Goal: Find specific page/section: Find specific page/section

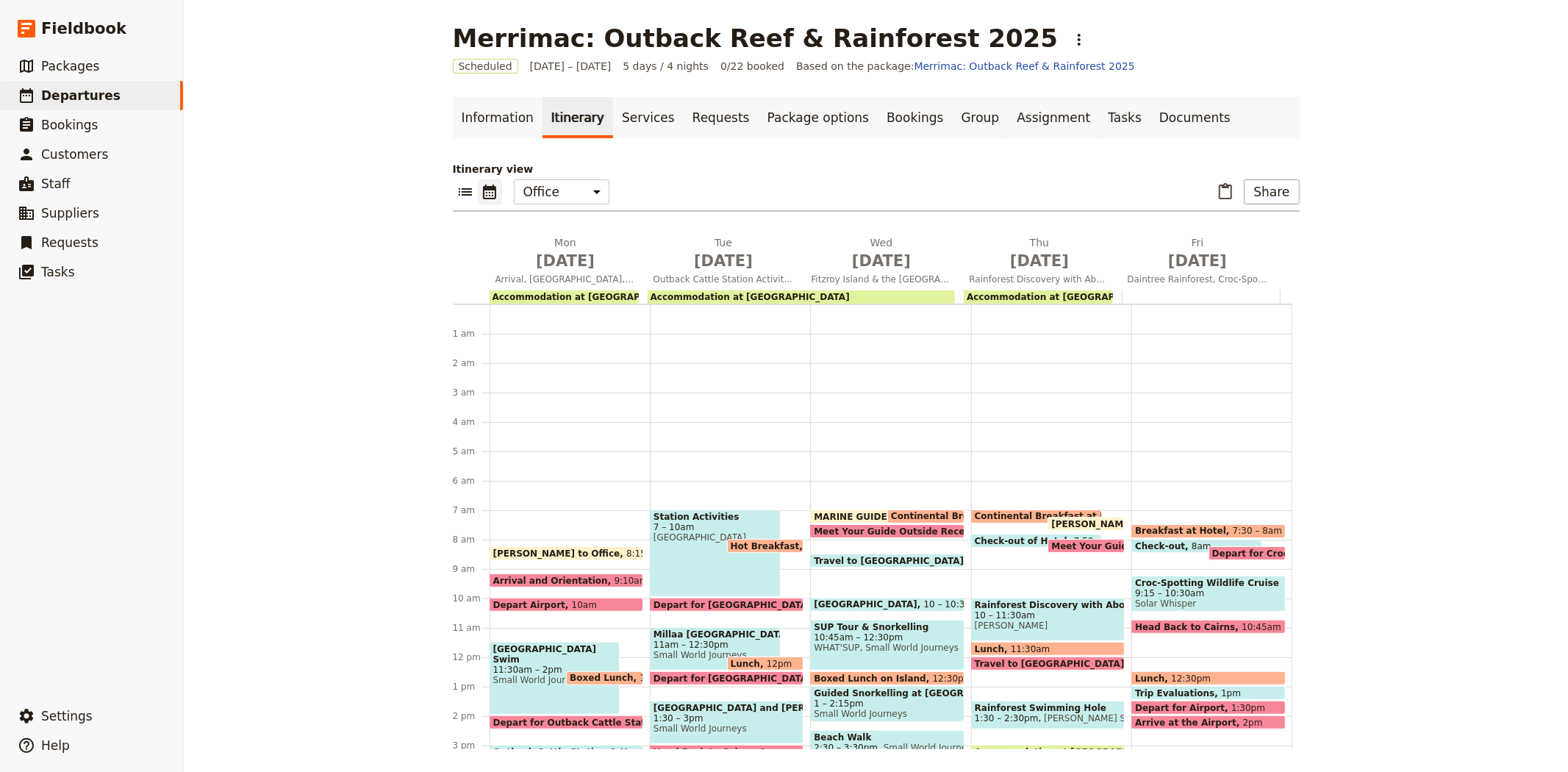
scroll to position [191, 0]
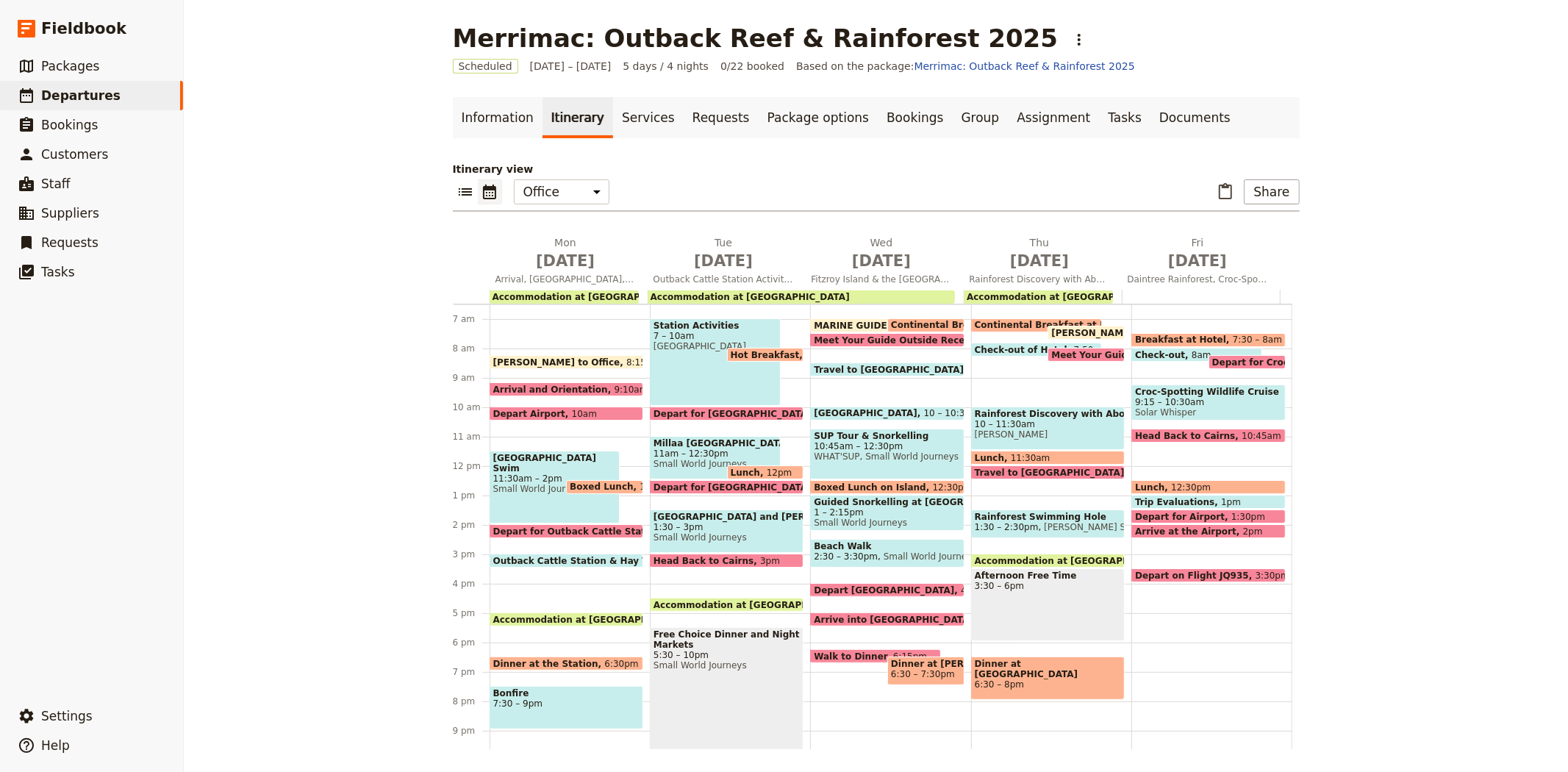
drag, startPoint x: 52, startPoint y: 70, endPoint x: 372, endPoint y: 130, distance: 325.6
click at [52, 70] on span "Packages" at bounding box center [70, 65] width 58 height 14
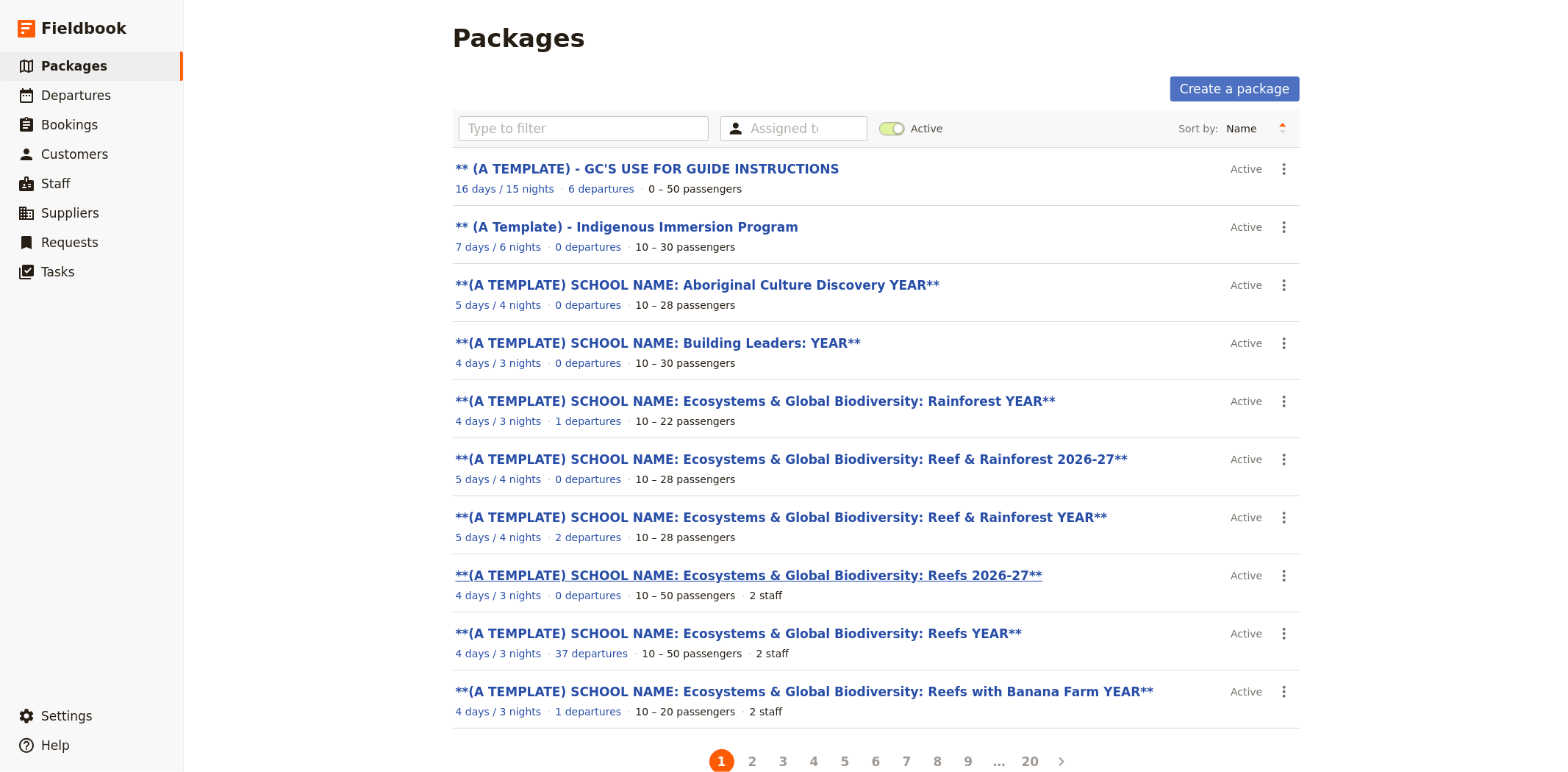
click at [782, 581] on link "**(A TEMPLATE) SCHOOL NAME: Ecosystems & Global Biodiversity: Reefs 2026-27**" at bounding box center [749, 575] width 586 height 14
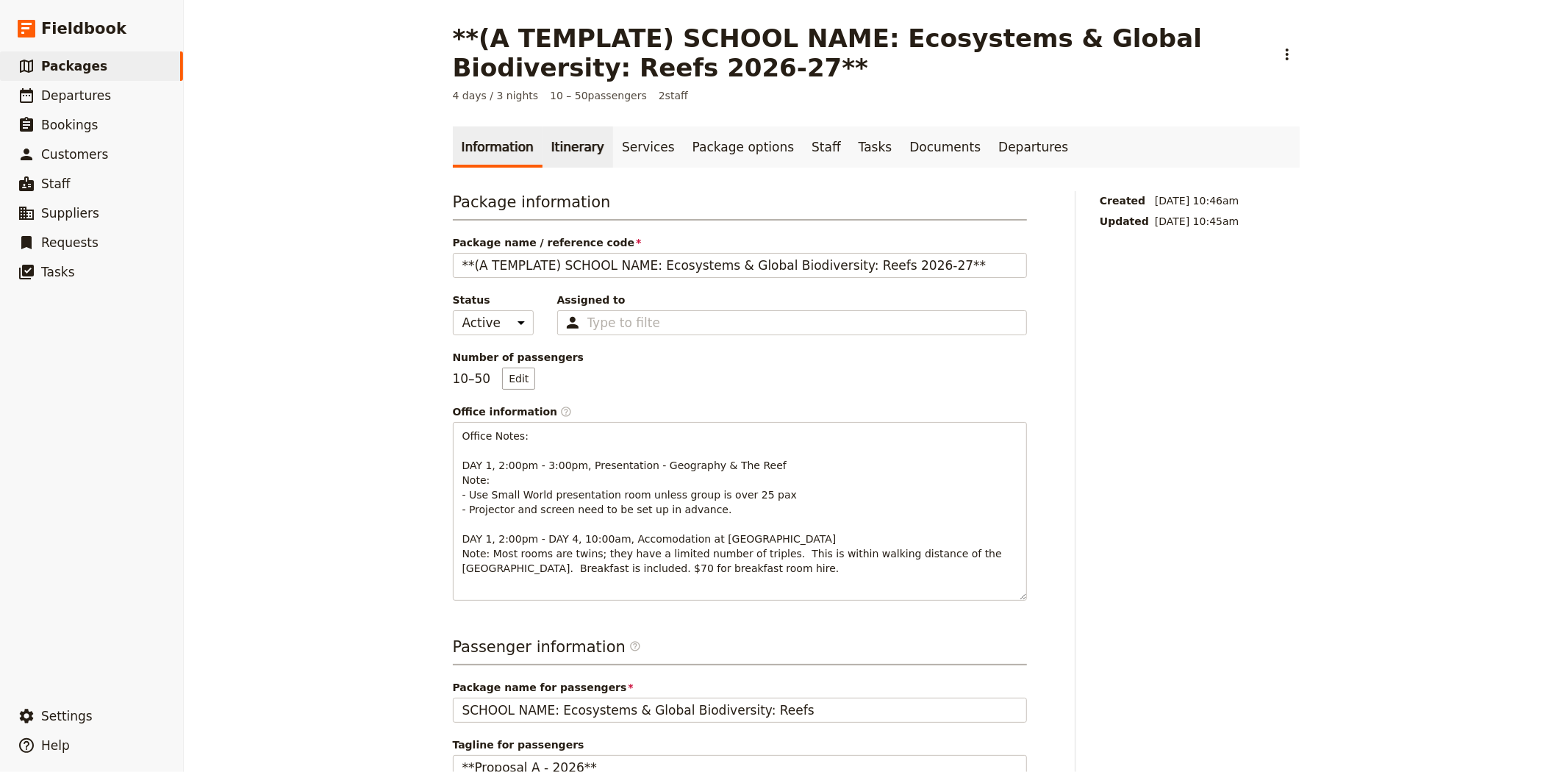
click at [560, 160] on link "Itinerary" at bounding box center [577, 146] width 70 height 41
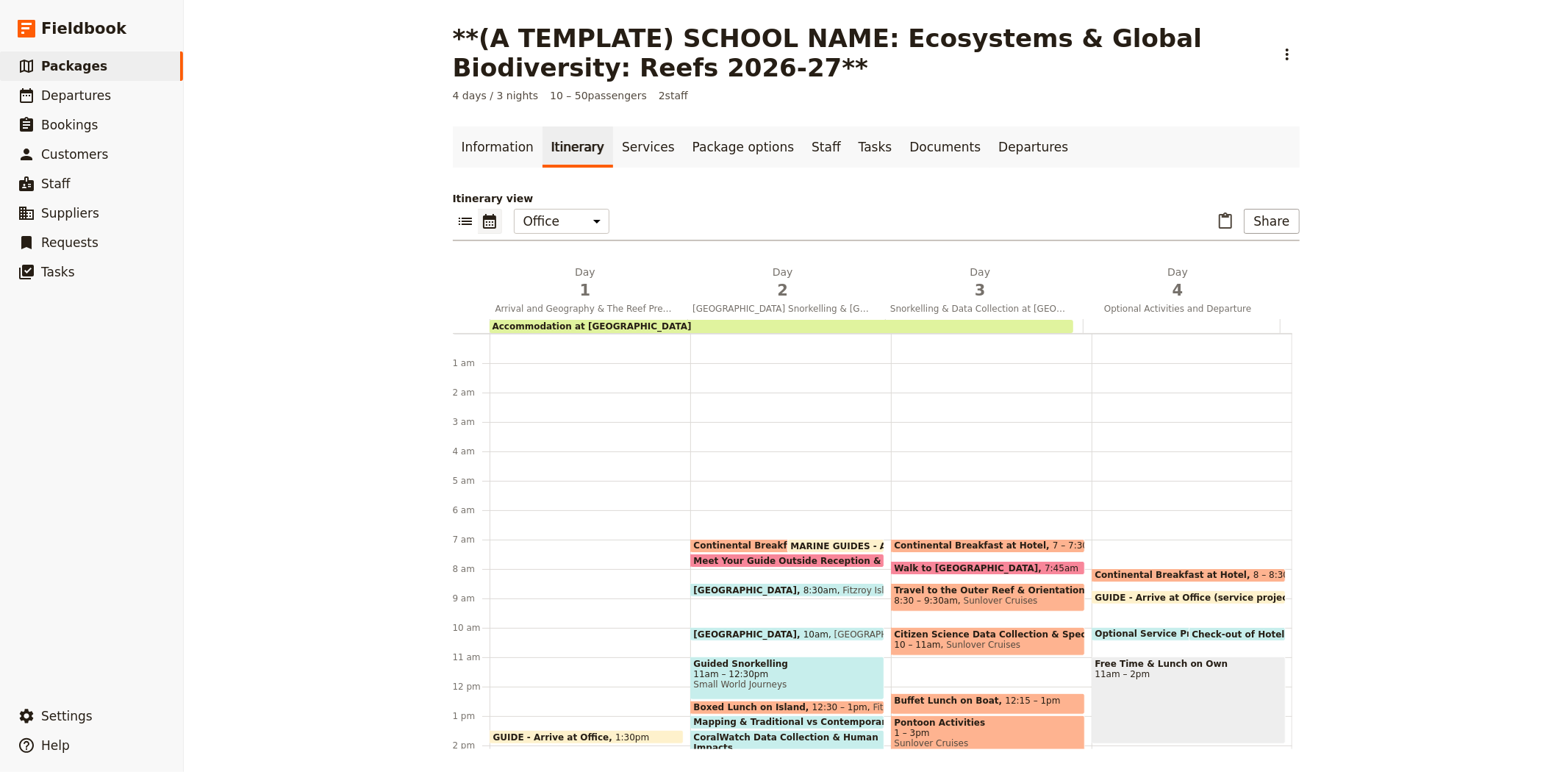
scroll to position [191, 0]
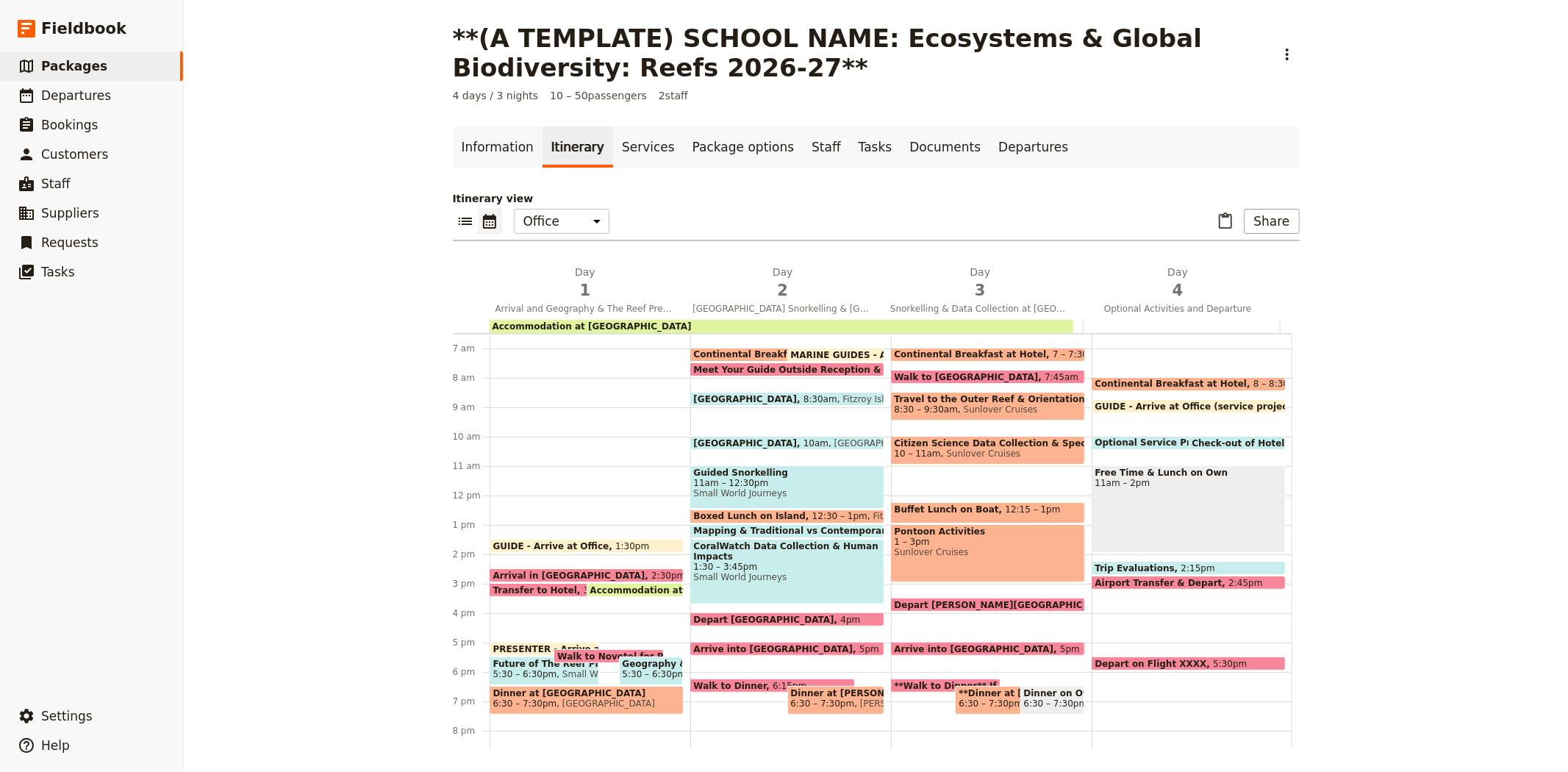
click at [576, 704] on span "[GEOGRAPHIC_DATA]" at bounding box center [606, 703] width 98 height 11
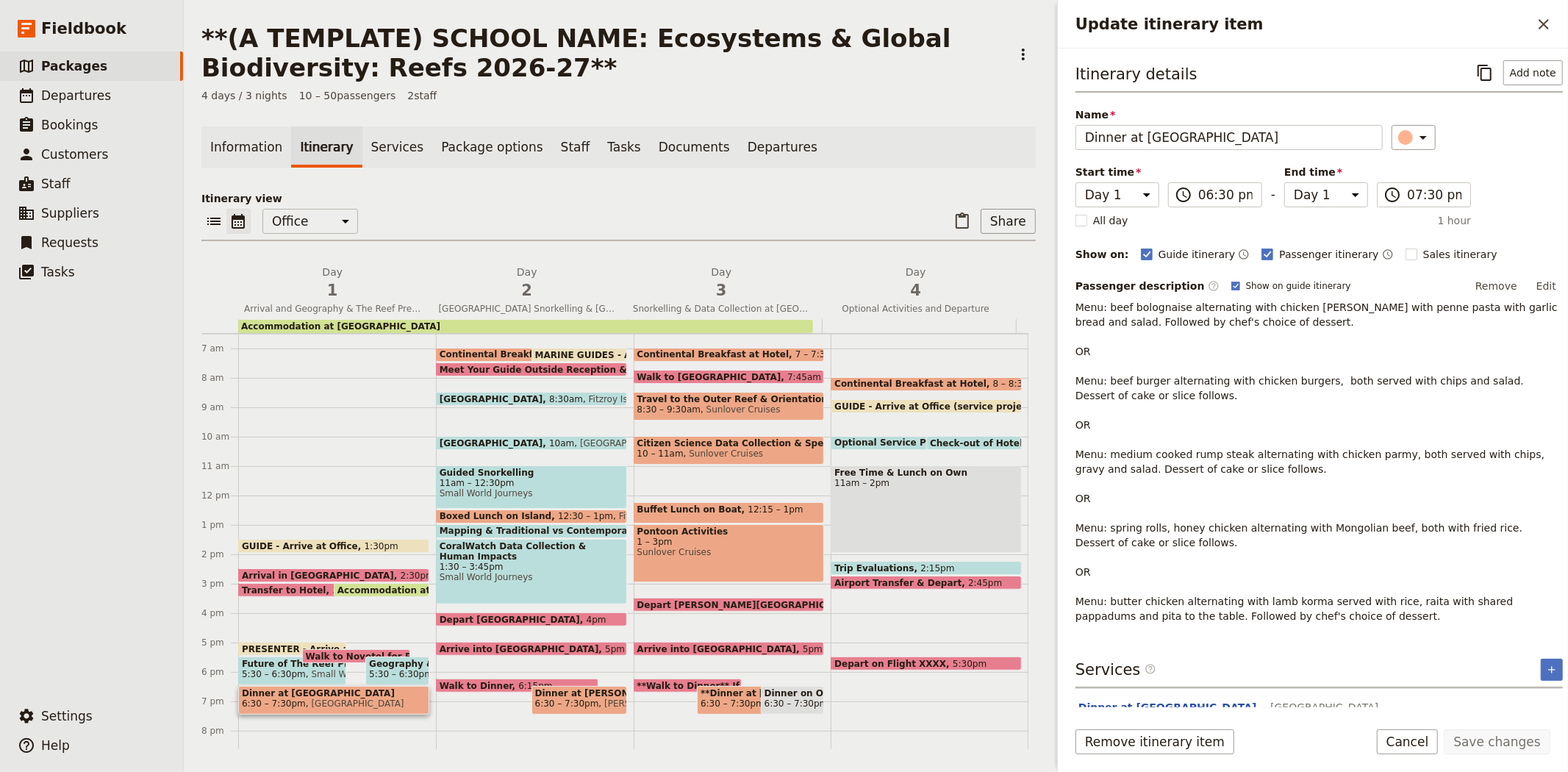
scroll to position [27, 0]
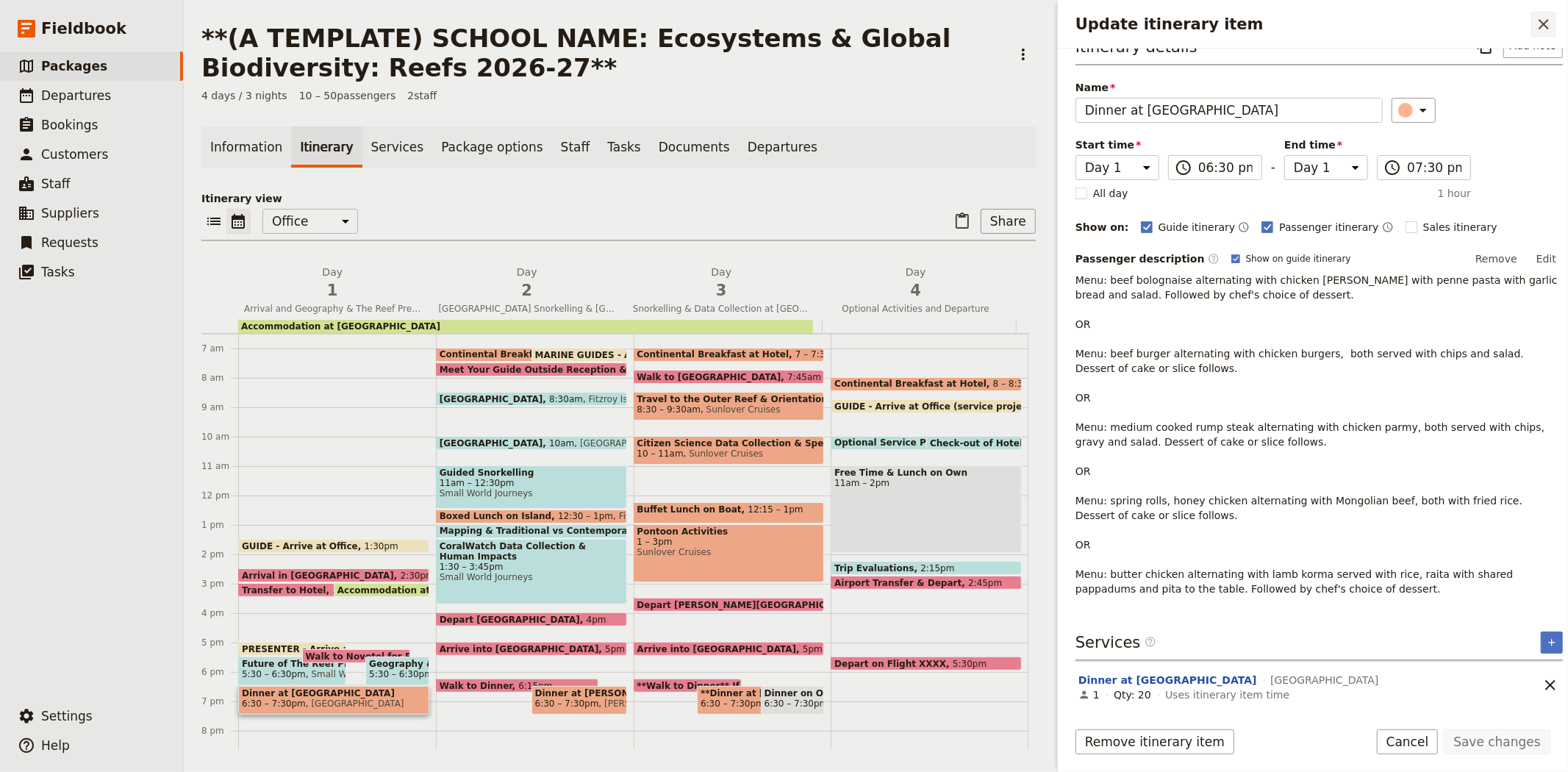
click at [1555, 28] on button "​" at bounding box center [1543, 24] width 25 height 25
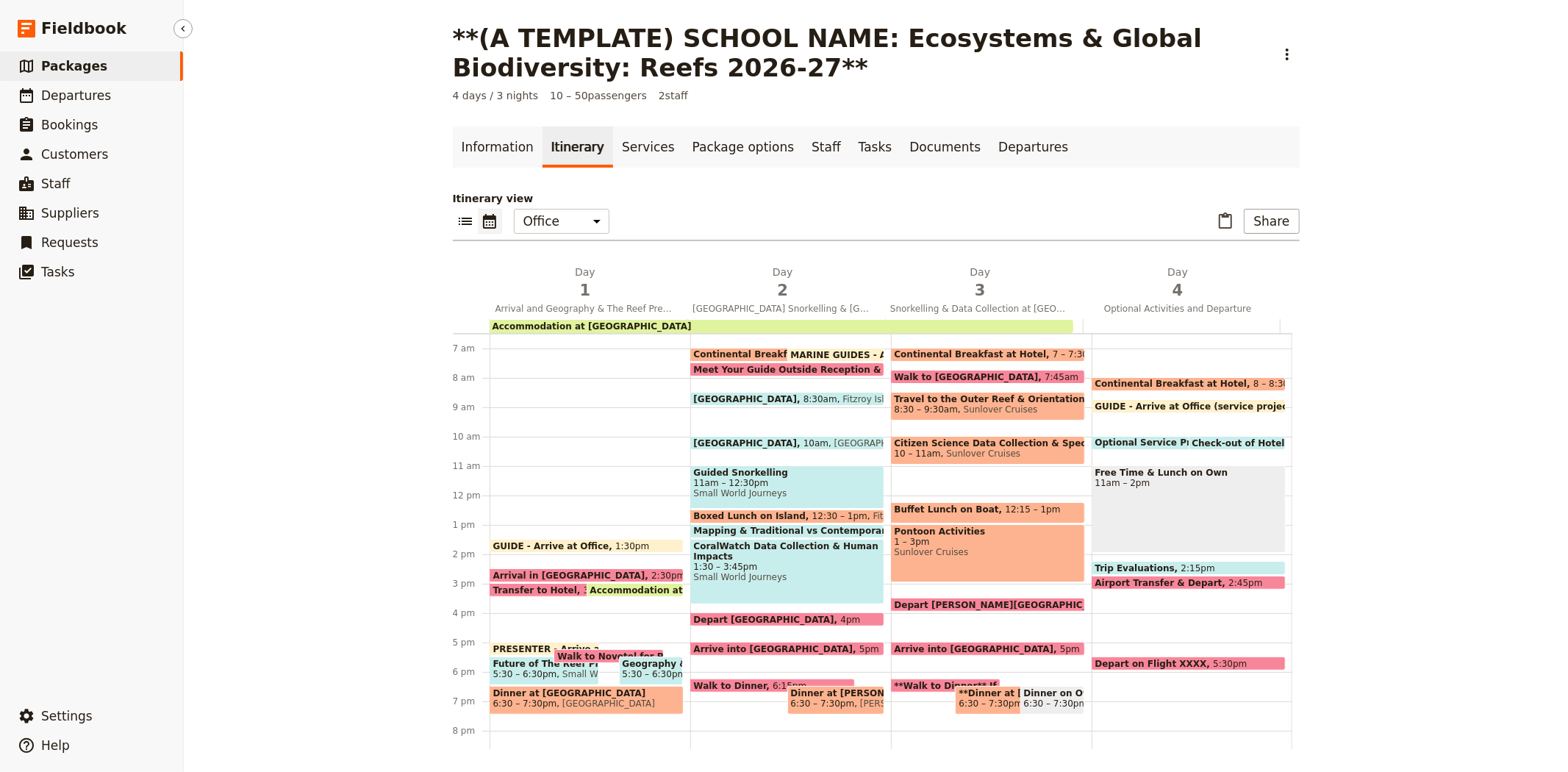
click at [88, 67] on span "Packages" at bounding box center [74, 65] width 66 height 14
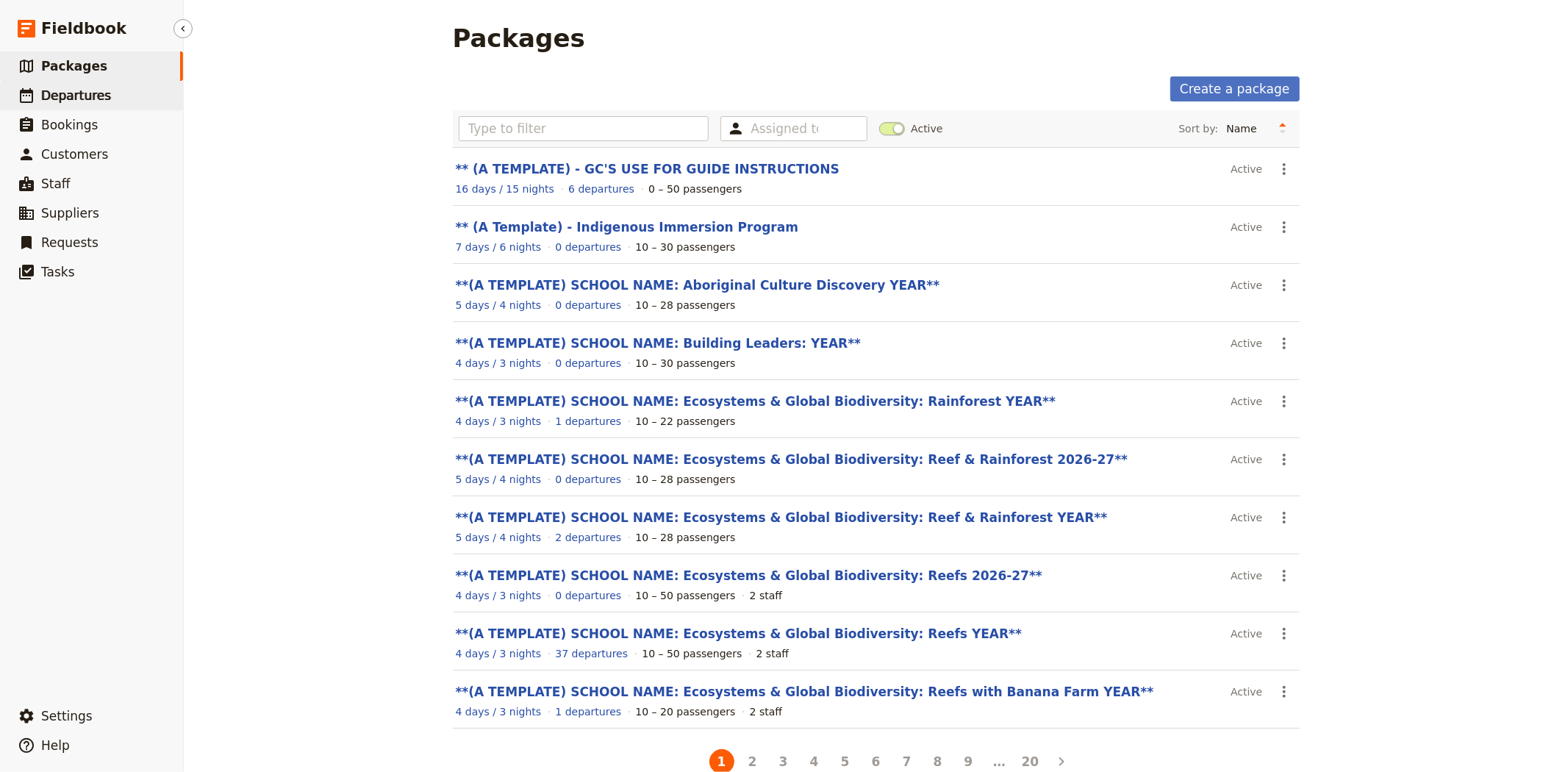
click at [103, 101] on link "​ Departures" at bounding box center [91, 95] width 183 height 30
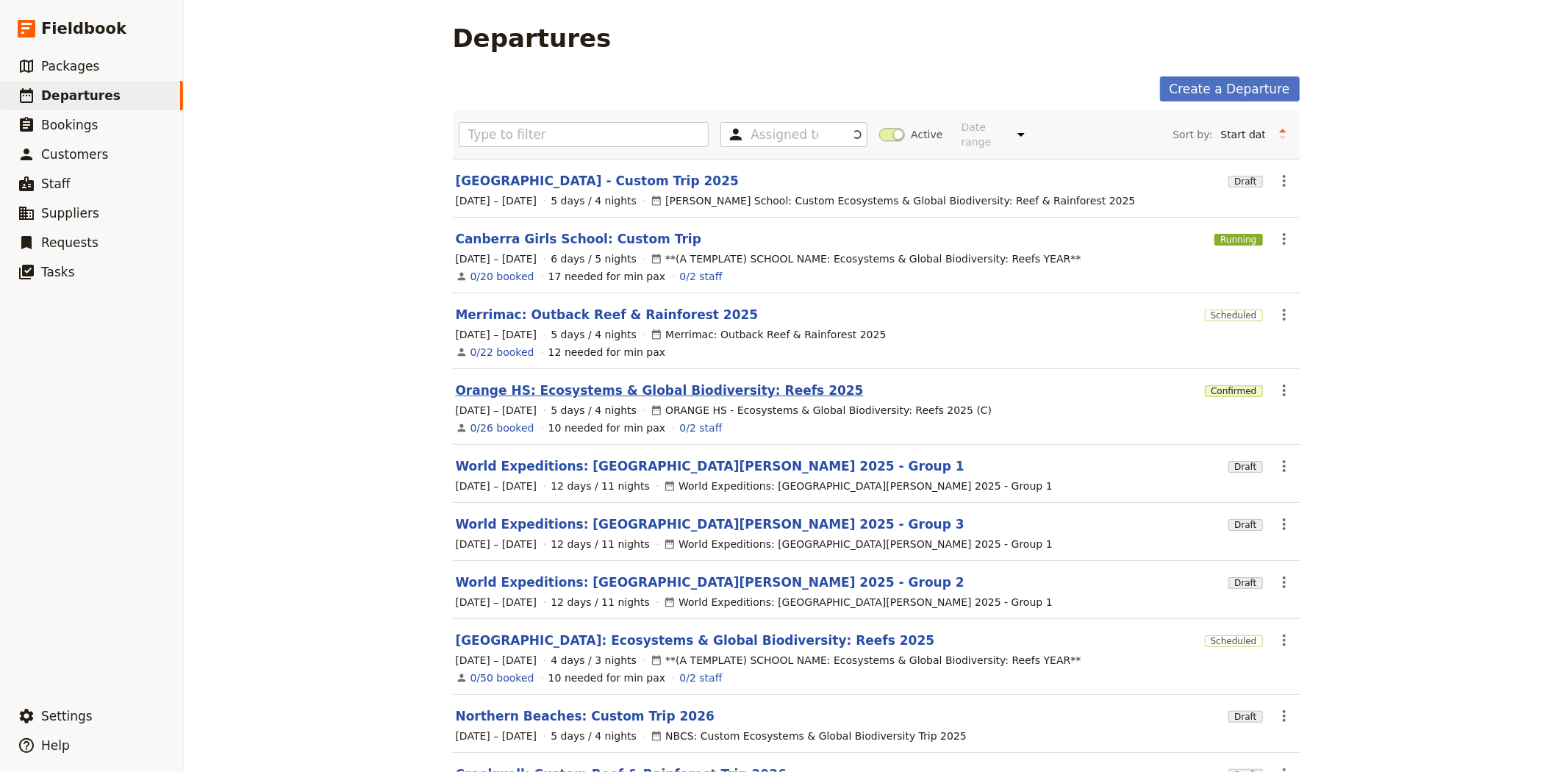
click at [520, 382] on link "Orange HS: Ecosystems & Global Biodiversity: Reefs 2025" at bounding box center [660, 390] width 408 height 17
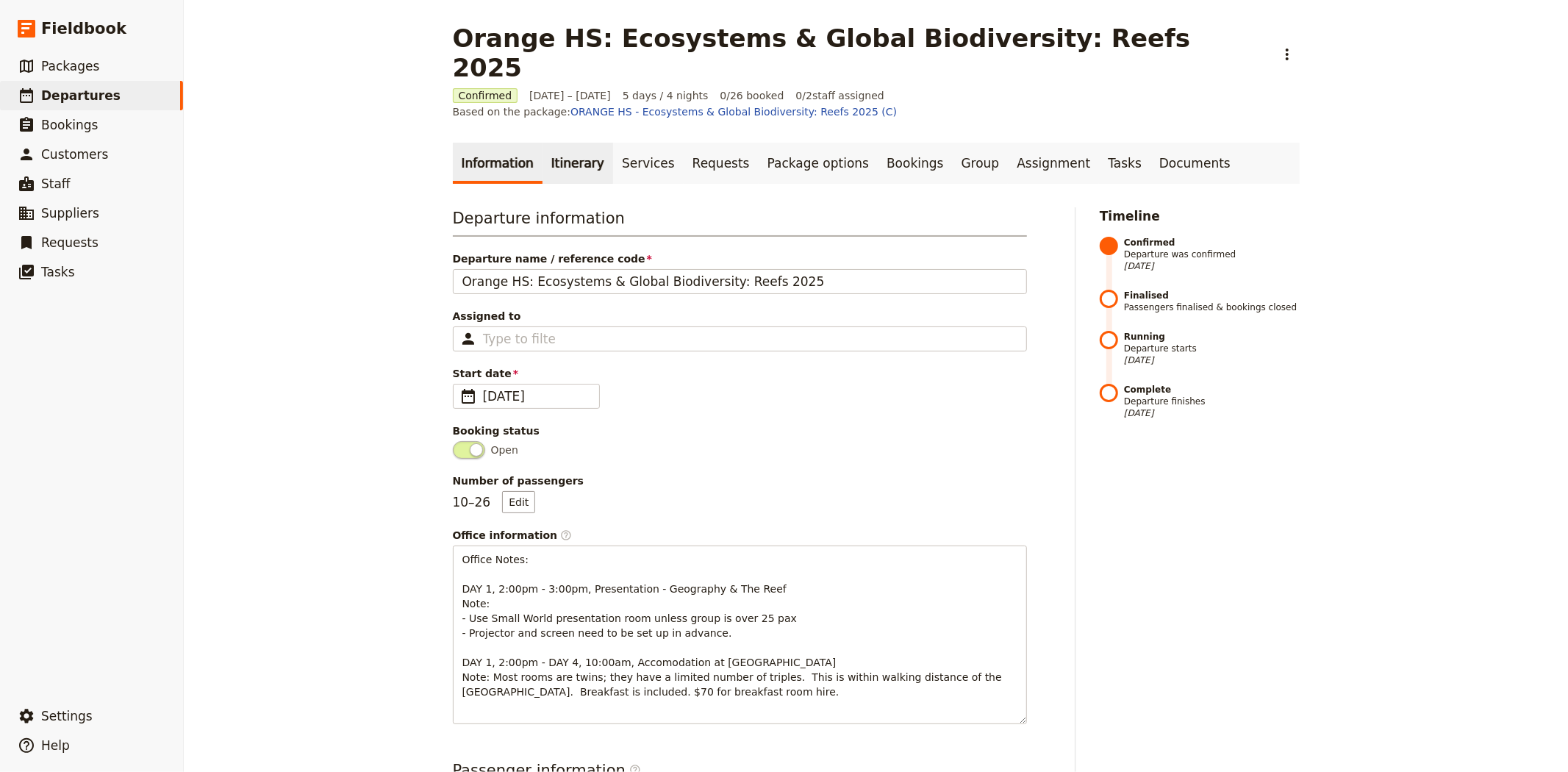
click at [570, 142] on link "Itinerary" at bounding box center [577, 162] width 70 height 41
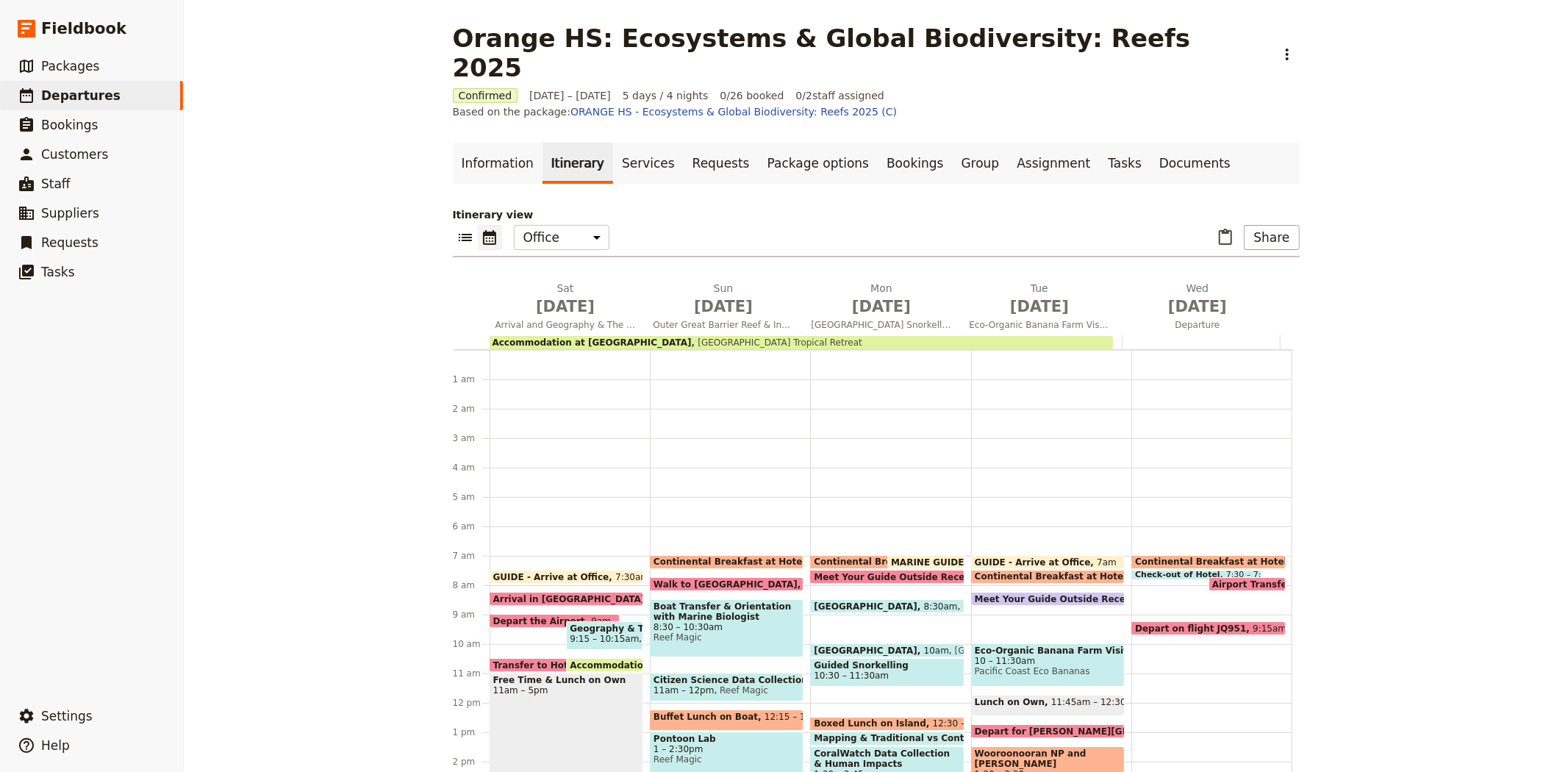
scroll to position [191, 0]
